Goal: Task Accomplishment & Management: Manage account settings

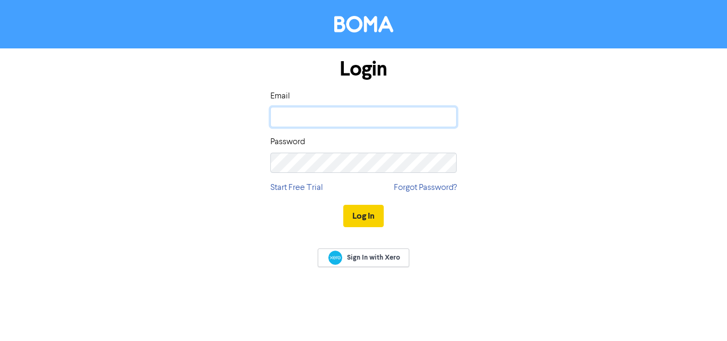
type input "[DOMAIN_NAME][EMAIL_ADDRESS][DOMAIN_NAME]"
click at [361, 219] on button "Log In" at bounding box center [363, 216] width 40 height 22
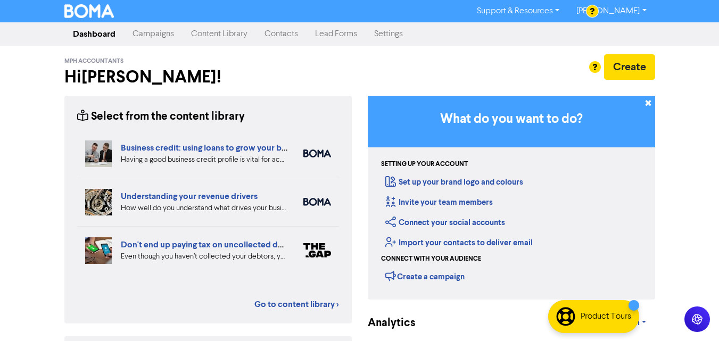
drag, startPoint x: 274, startPoint y: 35, endPoint x: 312, endPoint y: 41, distance: 38.4
click at [276, 35] on link "Contacts" at bounding box center [281, 33] width 51 height 21
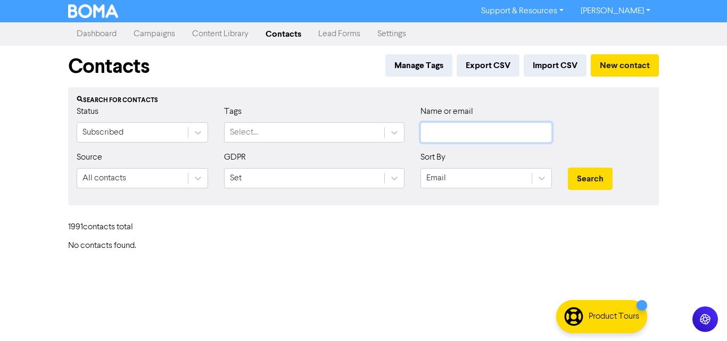
click at [475, 132] on input "text" at bounding box center [485, 132] width 131 height 20
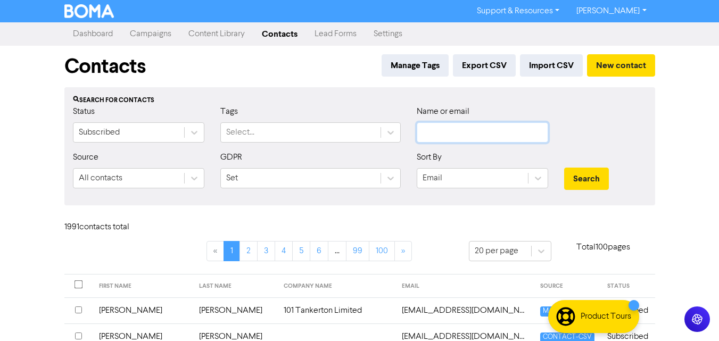
paste input "[EMAIL_ADDRESS][DOMAIN_NAME]"
type input "[EMAIL_ADDRESS][DOMAIN_NAME]"
click at [581, 177] on button "Search" at bounding box center [586, 179] width 45 height 22
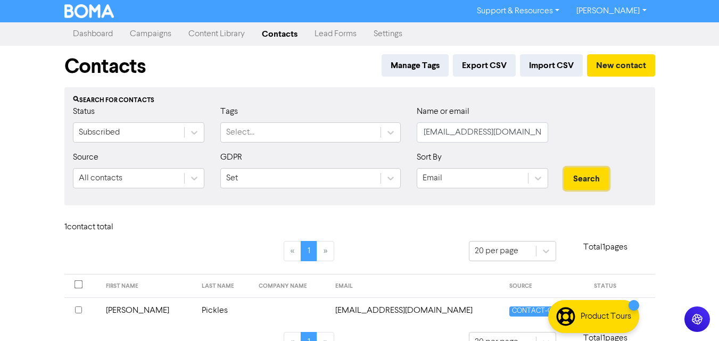
scroll to position [24, 0]
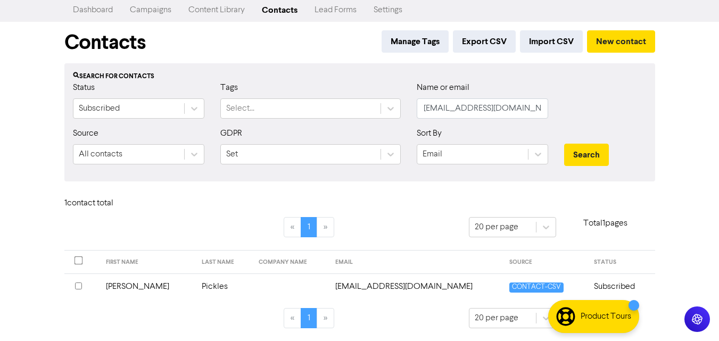
click at [78, 284] on input "checkbox" at bounding box center [78, 285] width 7 height 7
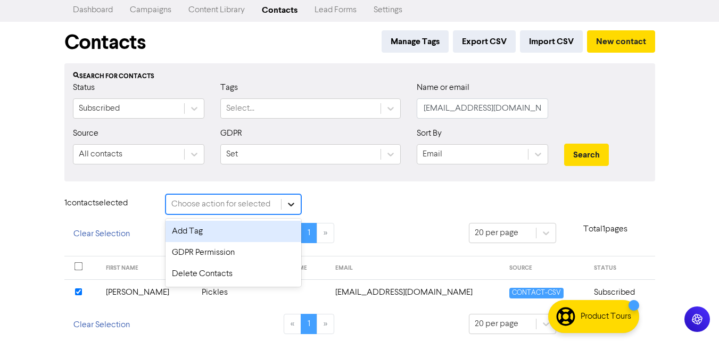
click at [291, 203] on icon at bounding box center [291, 204] width 11 height 11
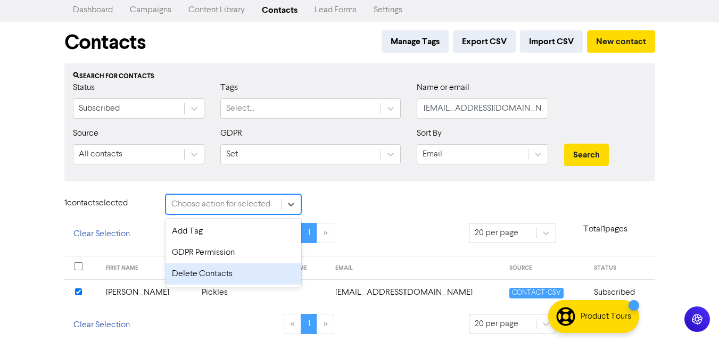
click at [251, 269] on div "Delete Contacts" at bounding box center [233, 273] width 136 height 21
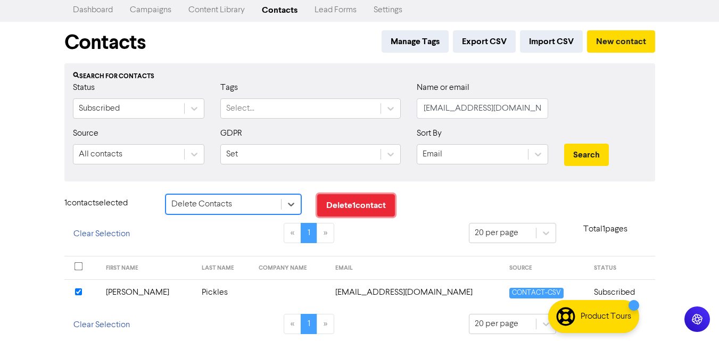
click at [356, 205] on button "Delete 1 contact" at bounding box center [356, 205] width 78 height 22
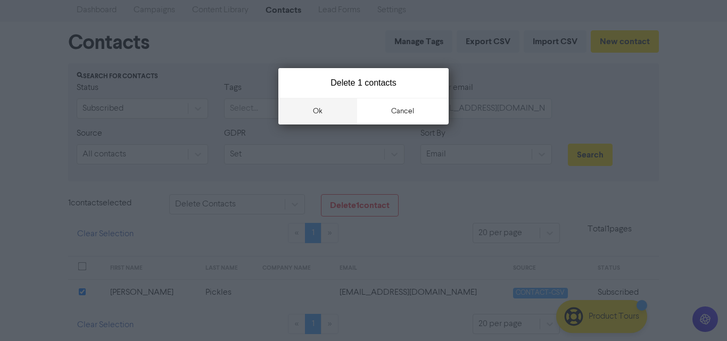
click at [315, 105] on button "ok" at bounding box center [317, 111] width 79 height 27
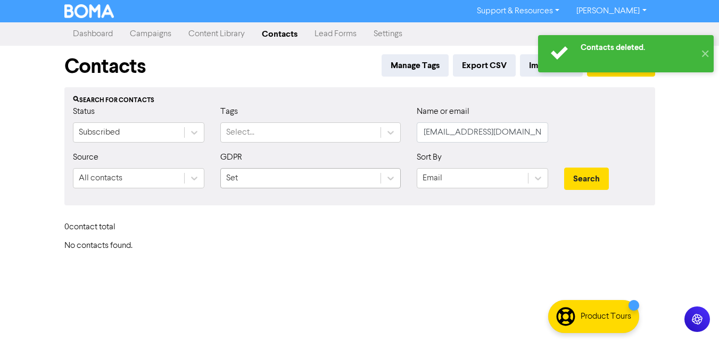
scroll to position [0, 0]
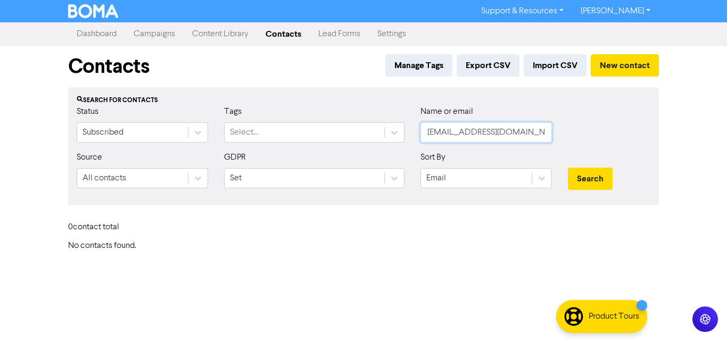
click at [176, 157] on form "Status Subscribed Tags Select... Name or email [EMAIL_ADDRESS][DOMAIN_NAME] Sou…" at bounding box center [363, 150] width 573 height 91
paste input "[EMAIL_ADDRESS][DOMAIN_NAME]"
type input "[EMAIL_ADDRESS][DOMAIN_NAME]"
click at [568, 168] on button "Search" at bounding box center [590, 179] width 45 height 22
click at [604, 176] on button "Search" at bounding box center [590, 179] width 45 height 22
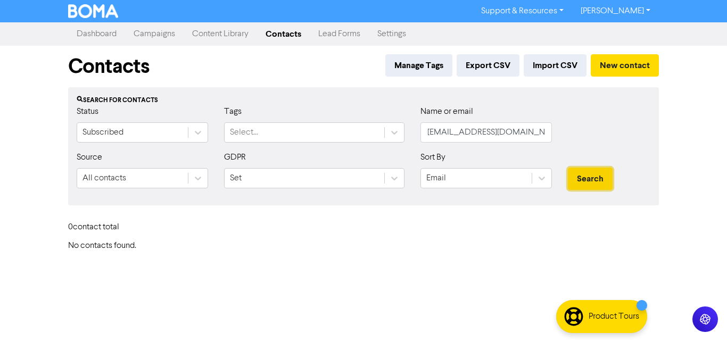
click at [580, 174] on button "Search" at bounding box center [590, 179] width 45 height 22
drag, startPoint x: 535, startPoint y: 134, endPoint x: 263, endPoint y: 147, distance: 272.1
click at [263, 147] on div "Status Subscribed Tags Select... Name or email [EMAIL_ADDRESS][DOMAIN_NAME]" at bounding box center [363, 128] width 589 height 46
paste input "[EMAIL_ADDRESS][DOMAIN_NAME]"
click at [602, 178] on button "Search" at bounding box center [590, 179] width 45 height 22
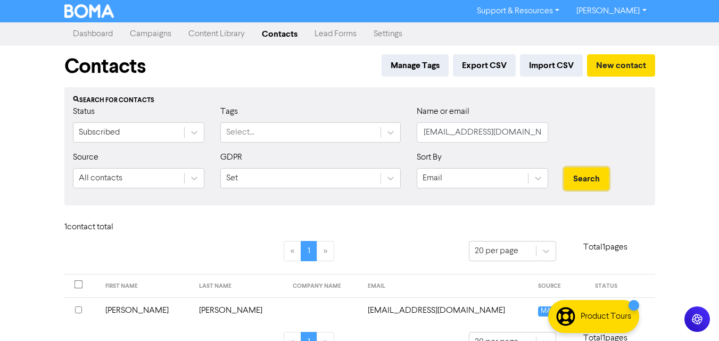
scroll to position [24, 0]
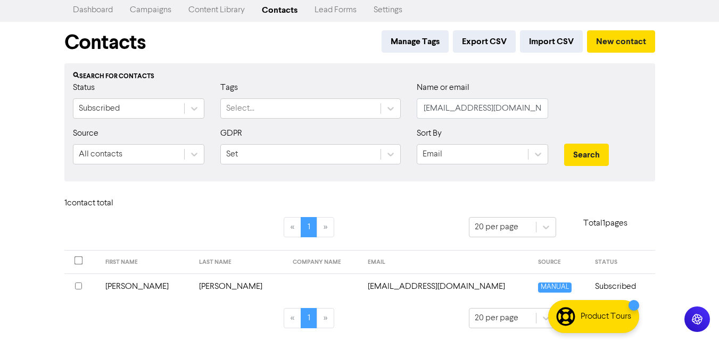
click at [76, 286] on input "checkbox" at bounding box center [78, 285] width 7 height 7
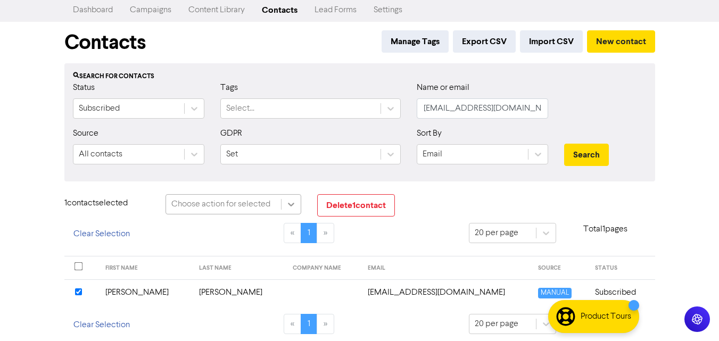
click at [284, 206] on div at bounding box center [290, 204] width 19 height 19
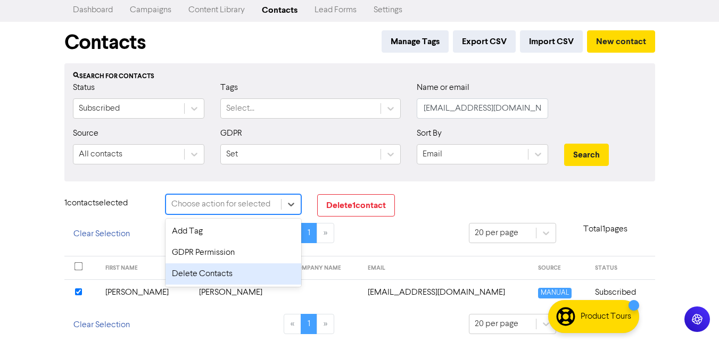
click at [236, 266] on div "Delete Contacts" at bounding box center [233, 273] width 136 height 21
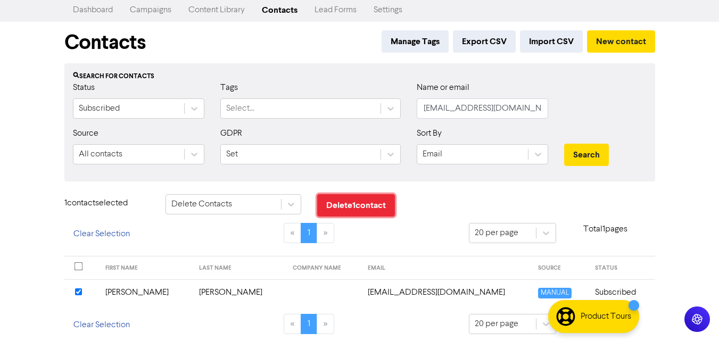
click at [352, 208] on button "Delete 1 contact" at bounding box center [356, 205] width 78 height 22
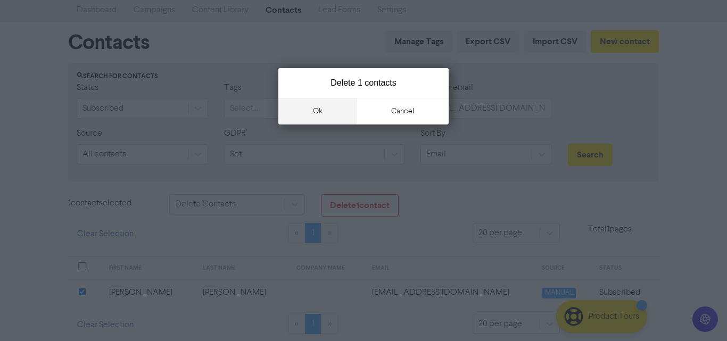
click at [325, 107] on button "ok" at bounding box center [317, 111] width 79 height 27
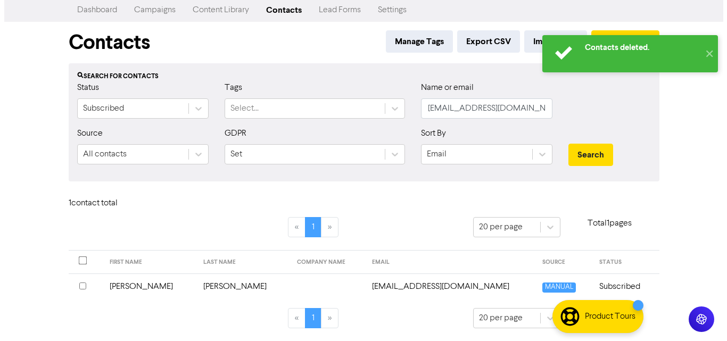
scroll to position [0, 0]
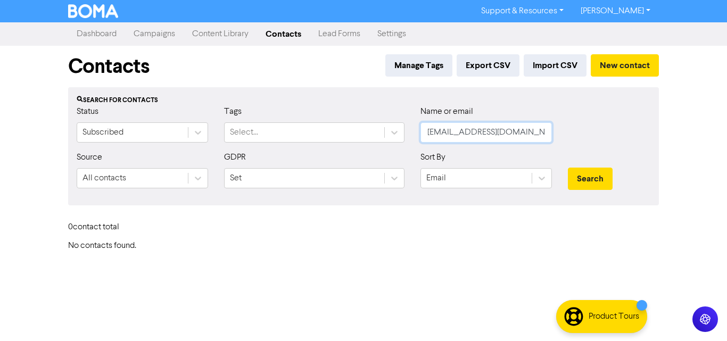
drag, startPoint x: 520, startPoint y: 132, endPoint x: 141, endPoint y: 195, distance: 384.0
click at [141, 195] on form "Status Subscribed Tags Select... Name or email [EMAIL_ADDRESS][DOMAIN_NAME] Sou…" at bounding box center [363, 150] width 573 height 91
type input "m"
paste input "[PERSON_NAME][EMAIL_ADDRESS][PERSON_NAME][DOMAIN_NAME]"
type input "[PERSON_NAME][EMAIL_ADDRESS][PERSON_NAME][DOMAIN_NAME]"
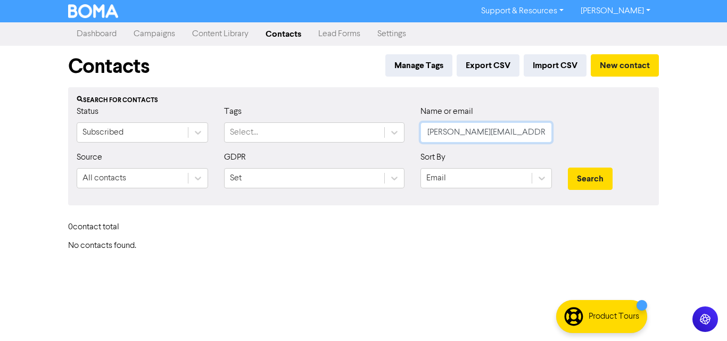
click at [568, 168] on button "Search" at bounding box center [590, 179] width 45 height 22
click at [576, 188] on button "Search" at bounding box center [590, 179] width 45 height 22
click at [582, 177] on button "Search" at bounding box center [590, 179] width 45 height 22
drag, startPoint x: 502, startPoint y: 139, endPoint x: 155, endPoint y: 152, distance: 347.1
click at [338, 159] on form "Status Subscribed Tags Select... Name or email [PERSON_NAME][EMAIL_ADDRESS][PER…" at bounding box center [363, 150] width 573 height 91
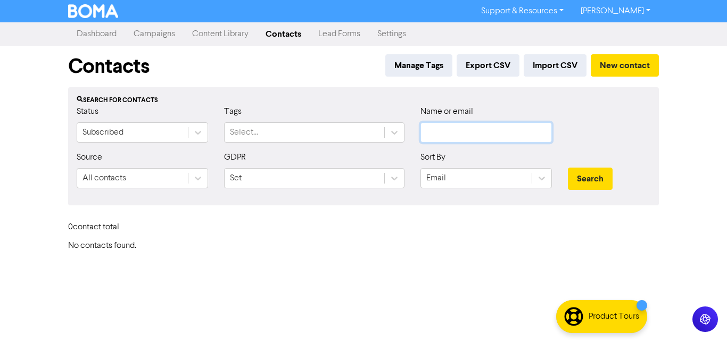
paste input "[EMAIL_ADDRESS][DOMAIN_NAME]"
type input "[EMAIL_ADDRESS][DOMAIN_NAME]"
click at [568, 168] on button "Search" at bounding box center [590, 179] width 45 height 22
click at [591, 171] on button "Search" at bounding box center [590, 179] width 45 height 22
click at [585, 176] on button "Search" at bounding box center [590, 179] width 45 height 22
